Goal: Information Seeking & Learning: Find specific page/section

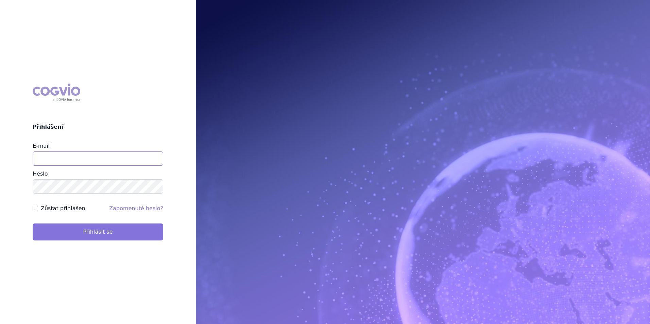
type input "[EMAIL_ADDRESS][DOMAIN_NAME]"
click at [94, 237] on button "Přihlásit se" at bounding box center [98, 232] width 131 height 17
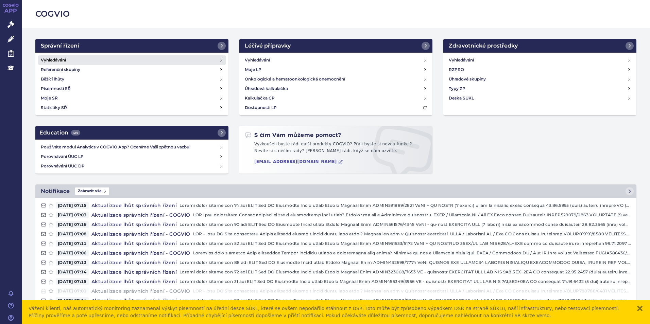
click at [142, 60] on link "Vyhledávání" at bounding box center [132, 60] width 188 height 10
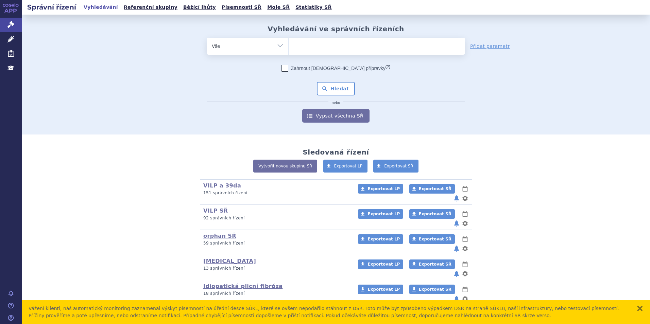
click at [296, 42] on ul at bounding box center [377, 45] width 176 height 14
click at [289, 42] on select at bounding box center [288, 45] width 0 height 17
click at [379, 48] on ul at bounding box center [377, 45] width 176 height 14
click at [289, 48] on select at bounding box center [288, 45] width 0 height 17
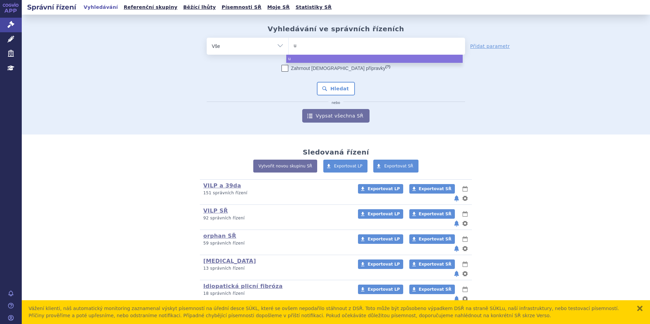
type input "ul"
type input "ulto"
type input "ultomi"
type input "ultomiris"
select select "ultomiris"
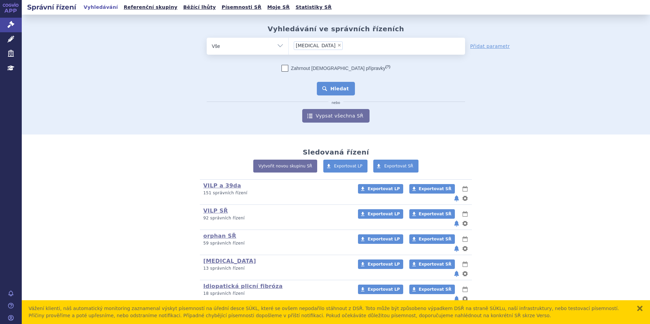
click at [340, 86] on button "Hledat" at bounding box center [336, 89] width 38 height 14
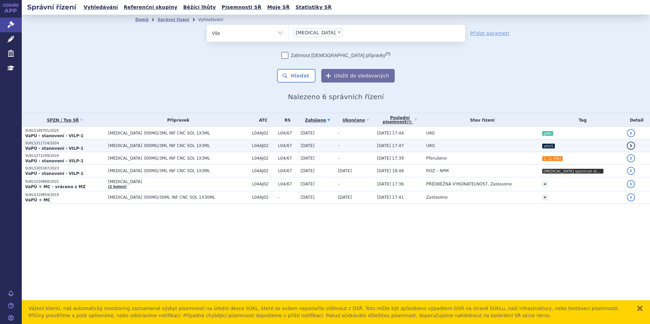
click at [357, 149] on td "-" at bounding box center [354, 146] width 39 height 13
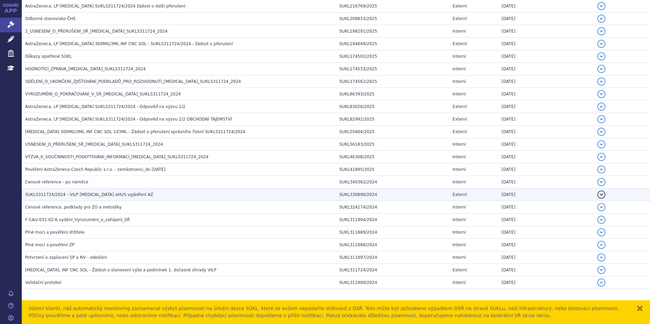
scroll to position [213, 0]
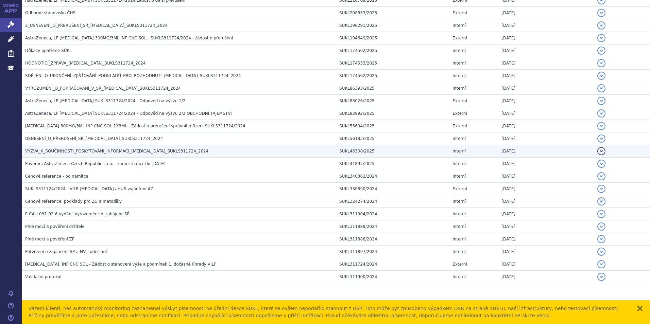
click at [91, 154] on span "VÝZVA_K_SOUČINNOSTI_POSKYTOVÁNÍ_INFORMACÍ_ULTOMIRIS_SUKLS311724_2024" at bounding box center [116, 151] width 183 height 5
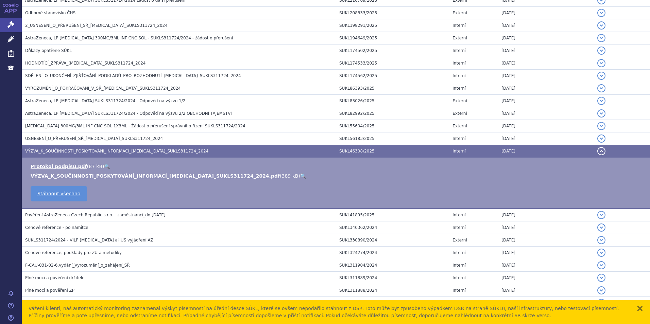
click at [300, 178] on link "🔍" at bounding box center [303, 175] width 6 height 5
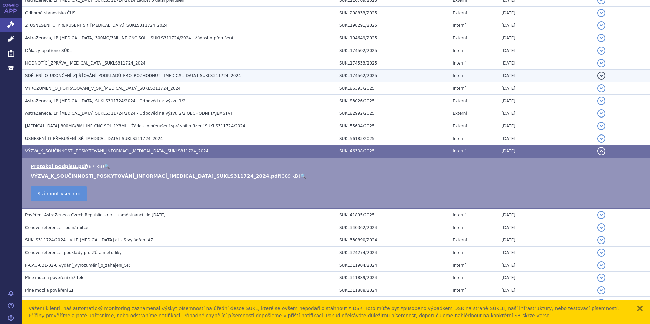
scroll to position [111, 0]
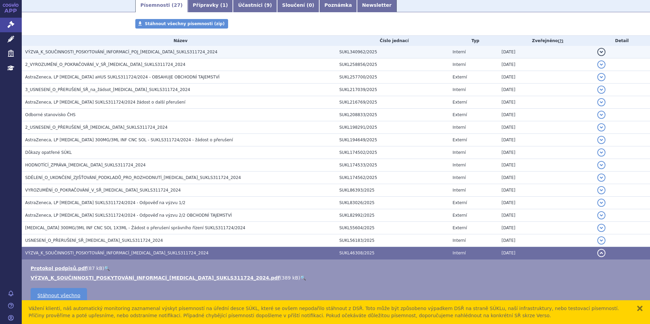
click at [83, 47] on td "VÝZVA_K_SOUČINNOSTI_POSKYTOVÁNÍ_INFORMACÍ_POJ_ULTOMIRIS_SUKLS311724_2024" at bounding box center [179, 52] width 314 height 13
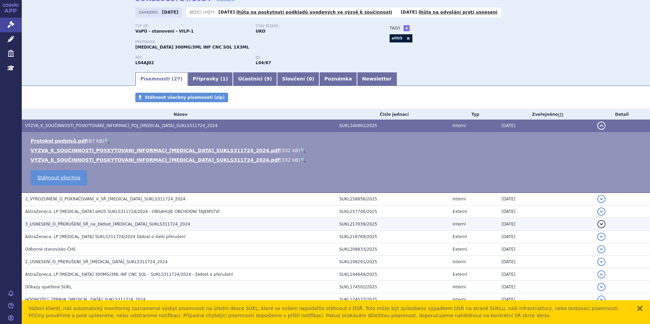
scroll to position [0, 0]
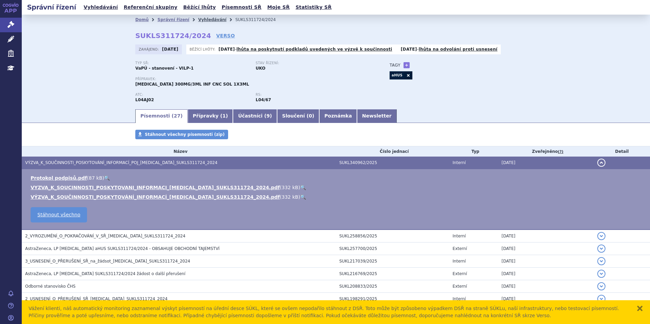
click at [198, 19] on link "Vyhledávání" at bounding box center [212, 19] width 28 height 5
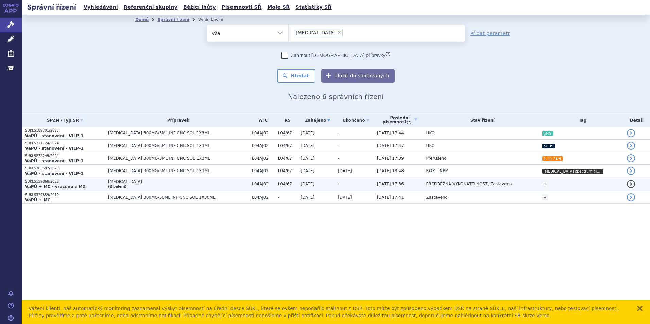
click at [211, 186] on td "[MEDICAL_DATA] (2 balení)" at bounding box center [177, 185] width 144 height 14
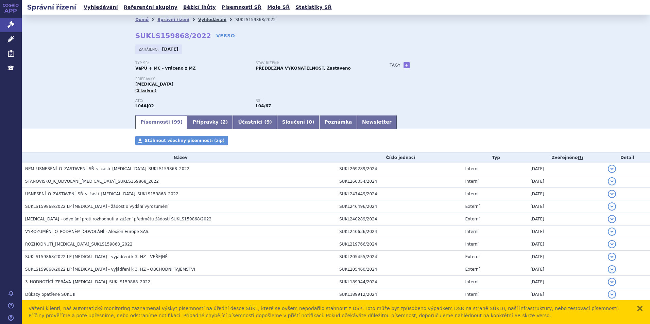
click at [206, 20] on link "Vyhledávání" at bounding box center [212, 19] width 28 height 5
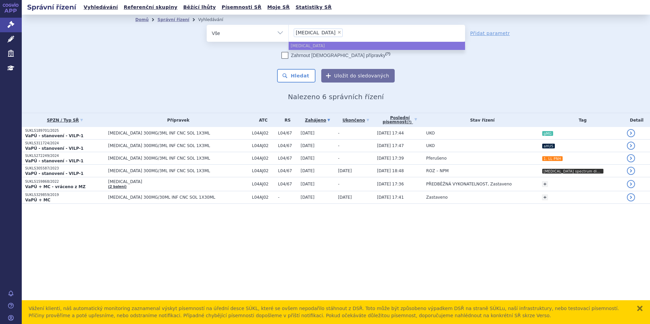
click at [337, 31] on span "×" at bounding box center [339, 32] width 4 height 4
click at [289, 31] on select "ultomiris" at bounding box center [288, 32] width 0 height 17
select select
click at [318, 31] on ul at bounding box center [377, 32] width 176 height 14
click at [289, 31] on select "ultomiris" at bounding box center [288, 32] width 0 height 17
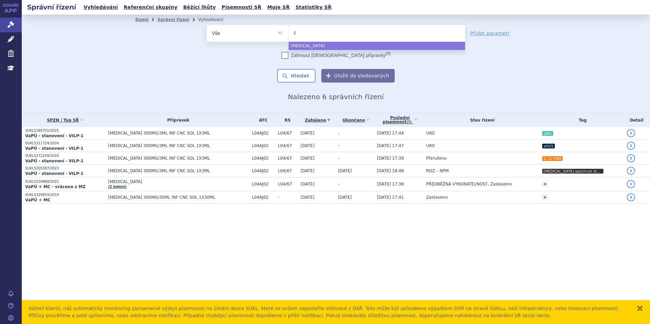
type input "co"
type input "col"
type input "colum"
type input "columvi"
select select "columvi"
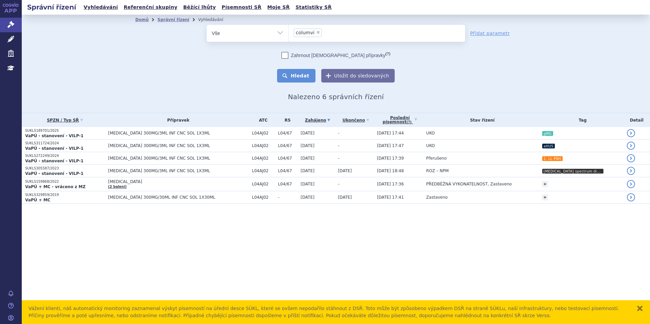
click at [300, 79] on button "Hledat" at bounding box center [296, 76] width 38 height 14
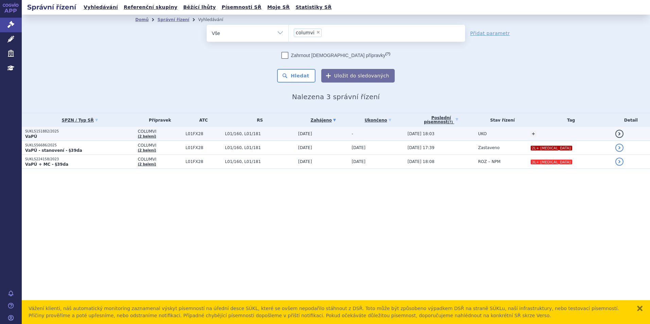
click at [128, 136] on p "VaPÚ" at bounding box center [79, 136] width 109 height 5
